Goal: Check status: Verify the current state of an ongoing process or item

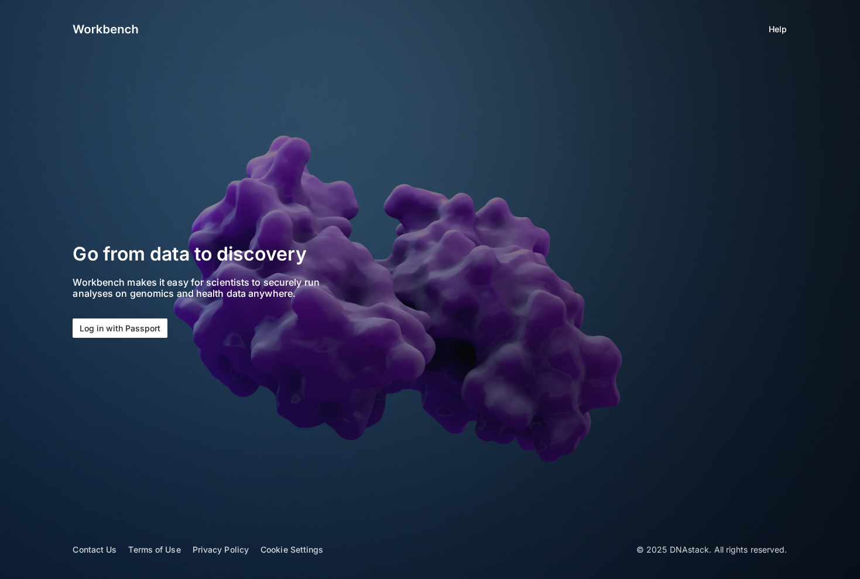
click at [133, 323] on button "Log in with Passport" at bounding box center [120, 327] width 95 height 19
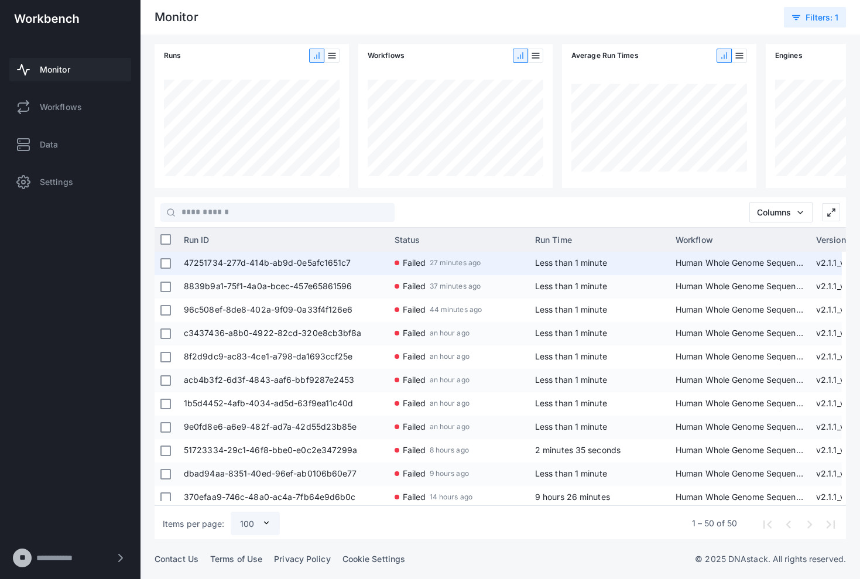
click at [321, 267] on span "47251734-277d-414b-ab9d-0e5afc1651c7" at bounding box center [283, 263] width 199 height 23
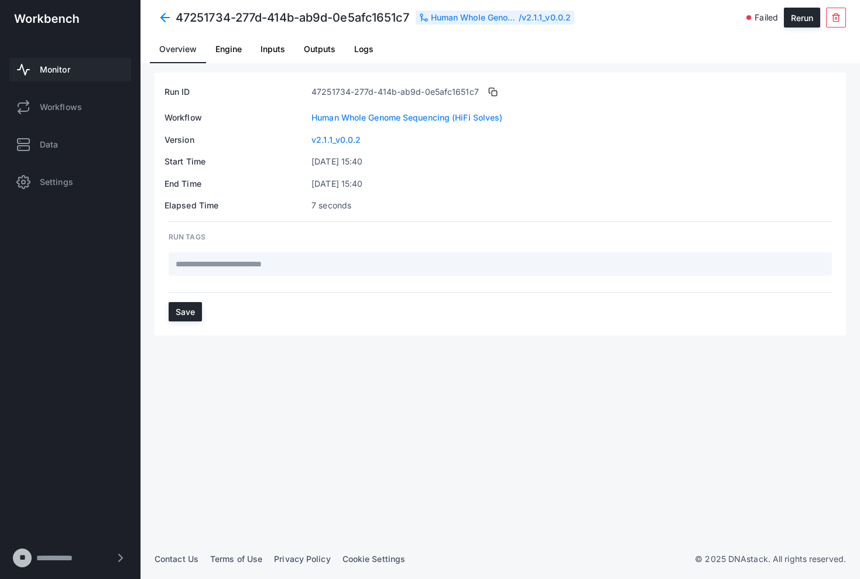
click at [357, 52] on span "Logs" at bounding box center [363, 49] width 19 height 8
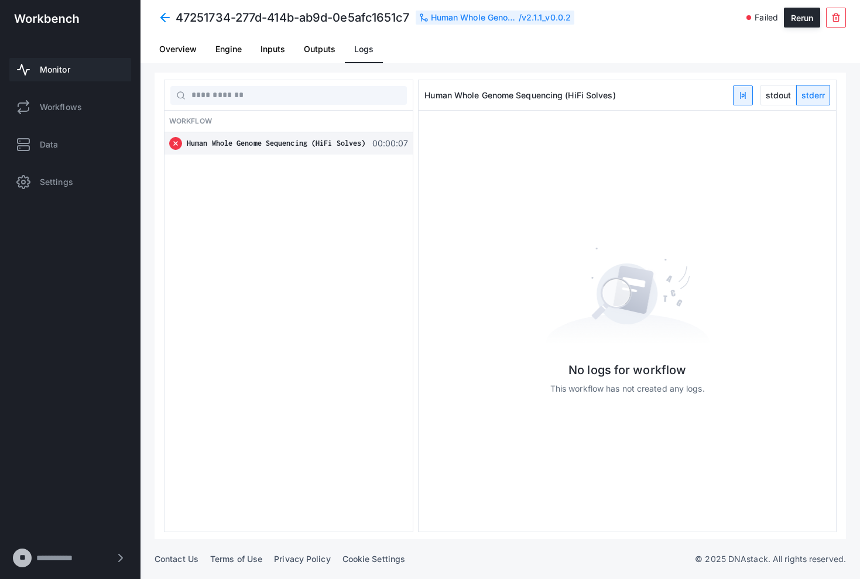
click at [362, 138] on div "Human Whole Genome Sequencing (HiFi Solves)" at bounding box center [276, 144] width 179 height 12
click at [383, 148] on span "00:00:07" at bounding box center [389, 144] width 38 height 12
click at [184, 56] on span "Overview" at bounding box center [177, 49] width 37 height 28
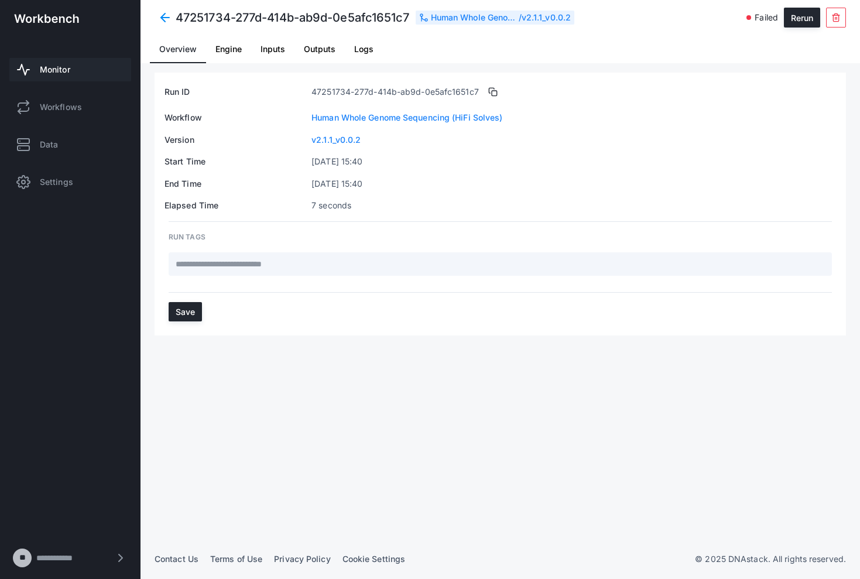
click at [42, 66] on span "Monitor" at bounding box center [55, 70] width 30 height 12
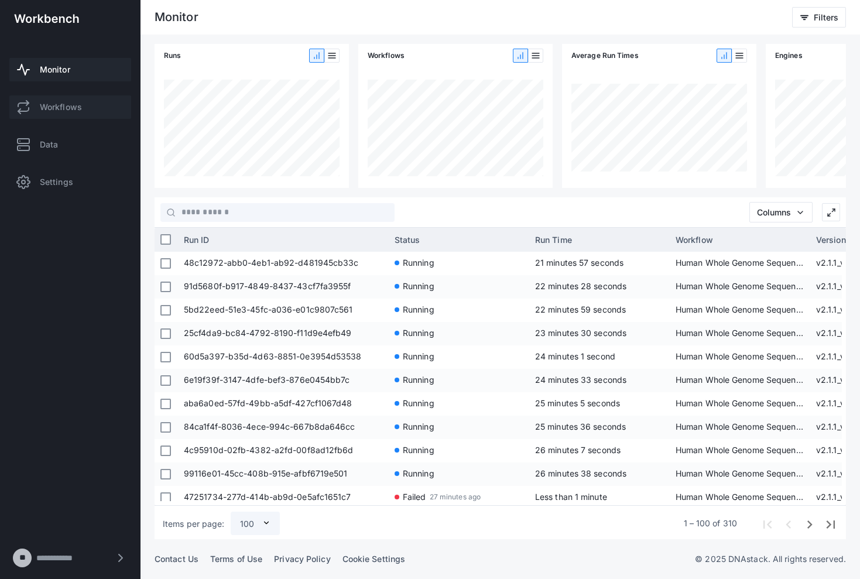
click at [72, 110] on span "Workflows" at bounding box center [61, 107] width 42 height 12
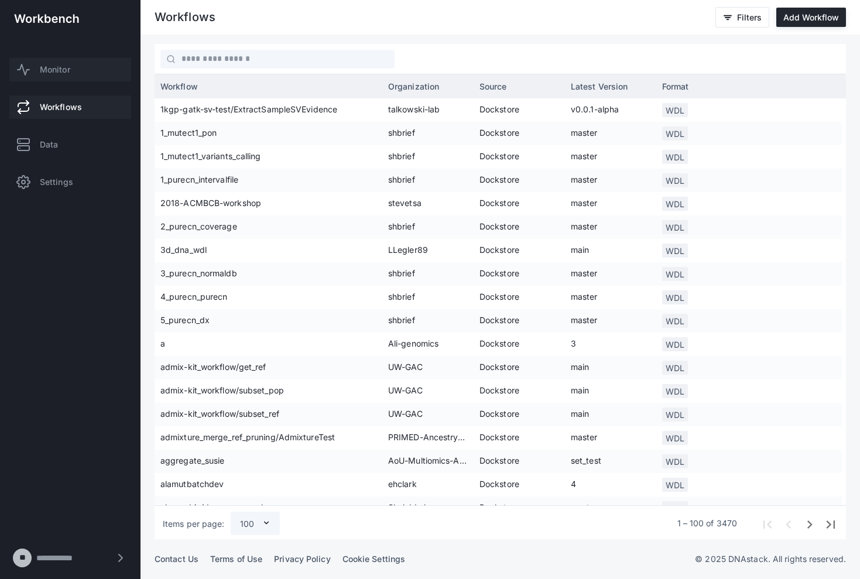
click at [67, 73] on span "Monitor" at bounding box center [55, 70] width 30 height 12
